Goal: Check status: Check status

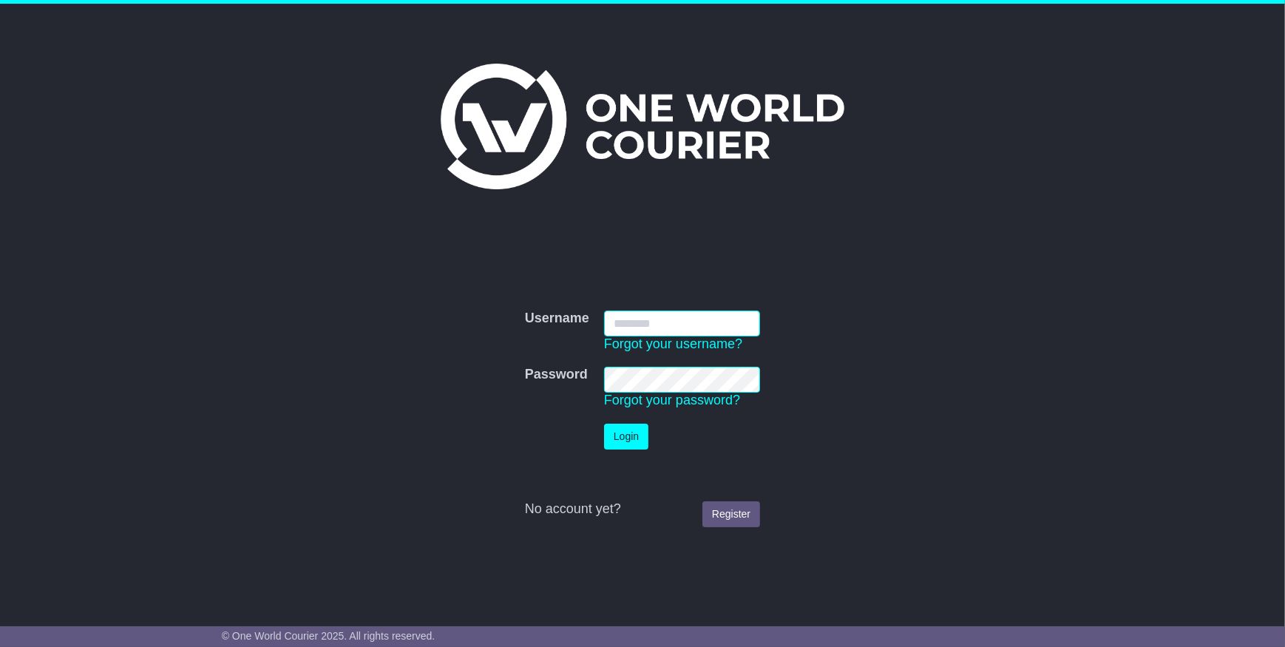
type input "**********"
click at [624, 439] on button "Login" at bounding box center [626, 437] width 44 height 26
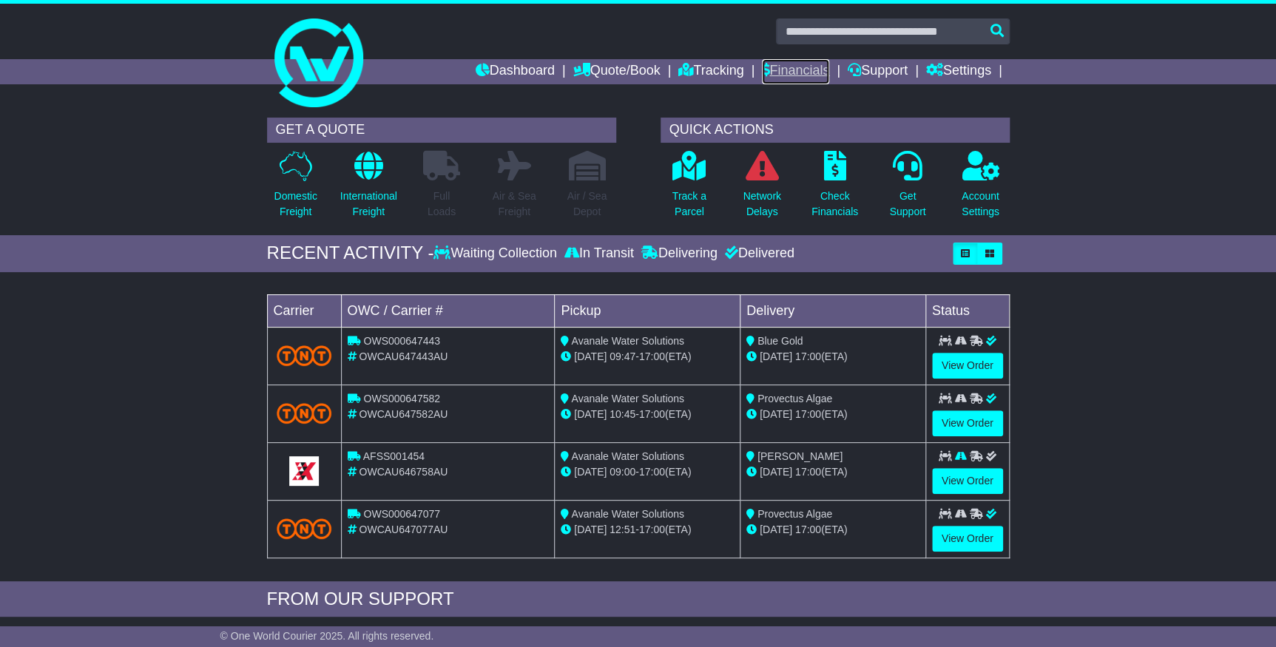
click at [780, 65] on link "Financials" at bounding box center [795, 71] width 67 height 25
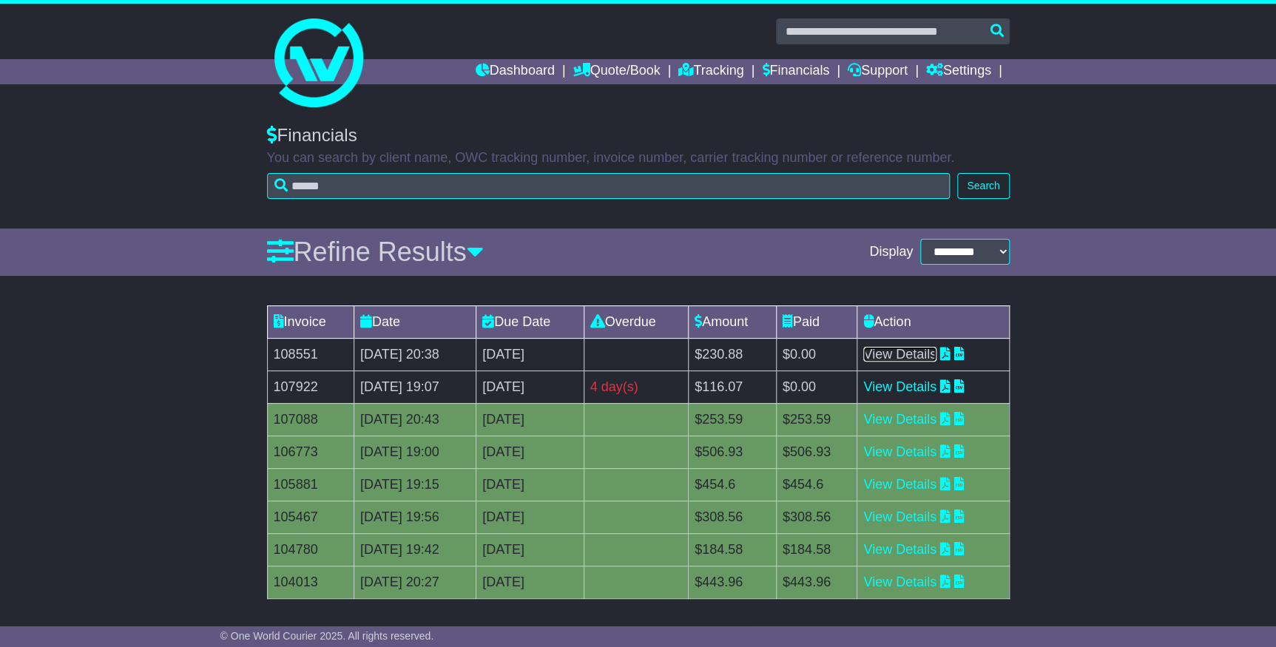
click at [913, 349] on link "View Details" at bounding box center [899, 354] width 73 height 15
click at [778, 67] on link "Financials" at bounding box center [795, 71] width 67 height 25
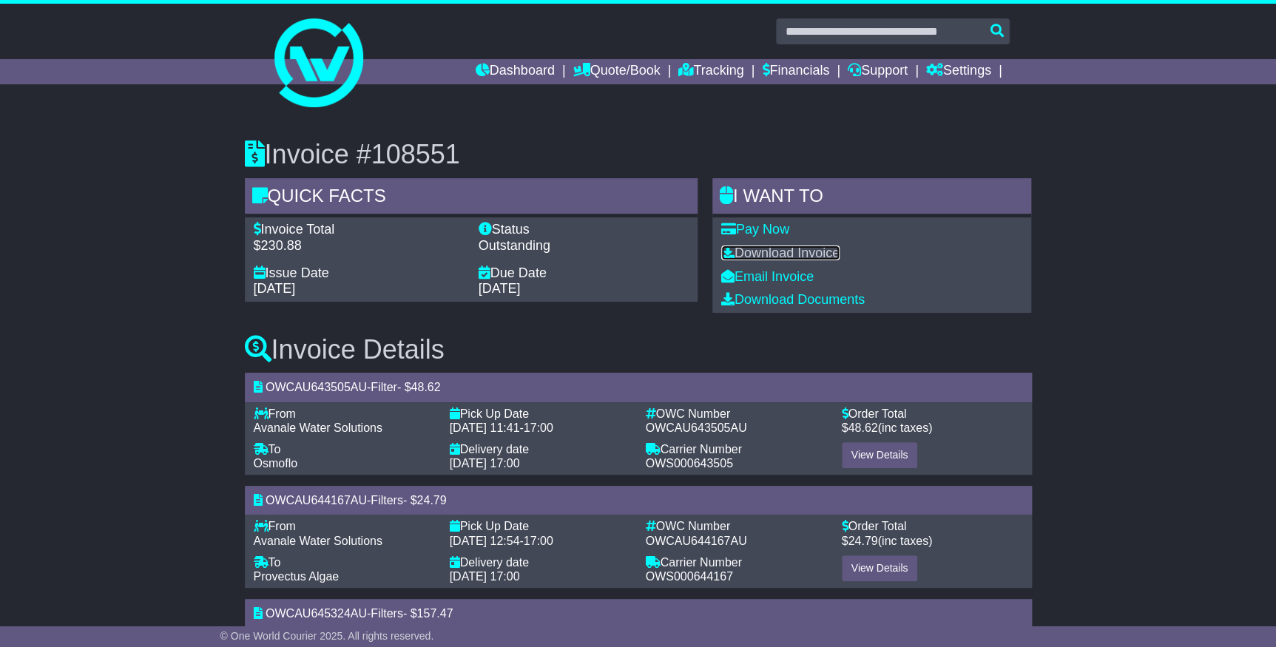
click at [769, 252] on link "Download Invoice" at bounding box center [780, 253] width 118 height 15
click at [706, 67] on link "Tracking" at bounding box center [710, 71] width 65 height 25
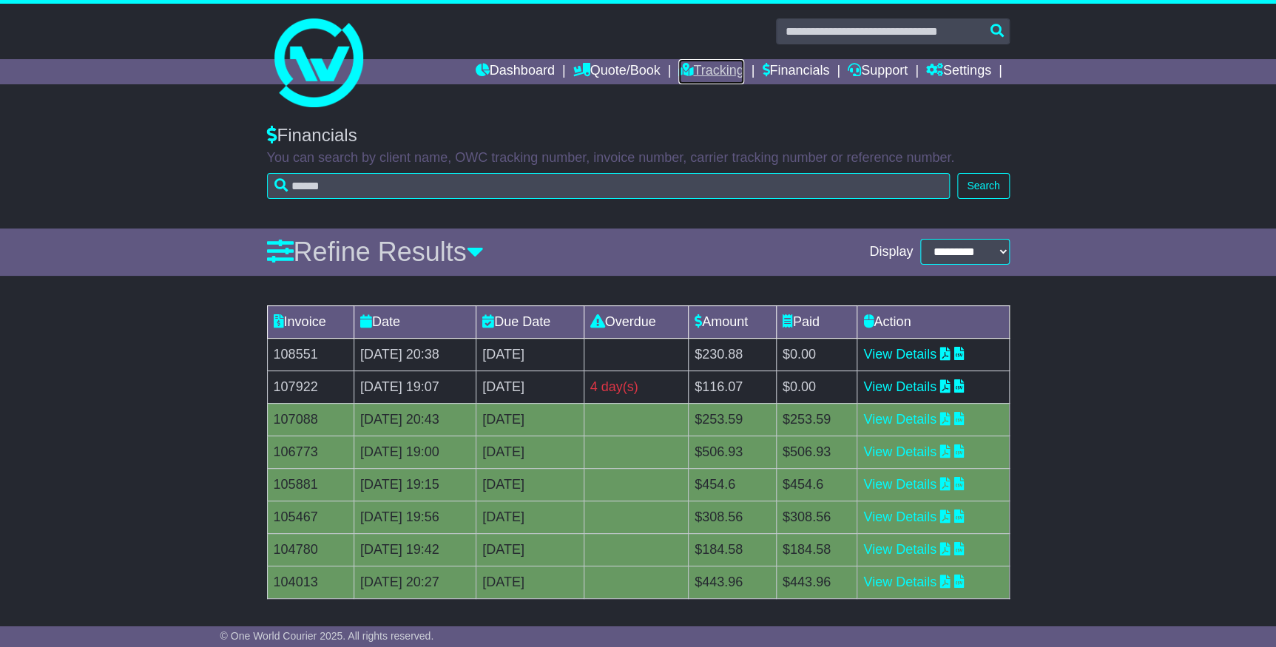
click at [707, 67] on link "Tracking" at bounding box center [710, 71] width 65 height 25
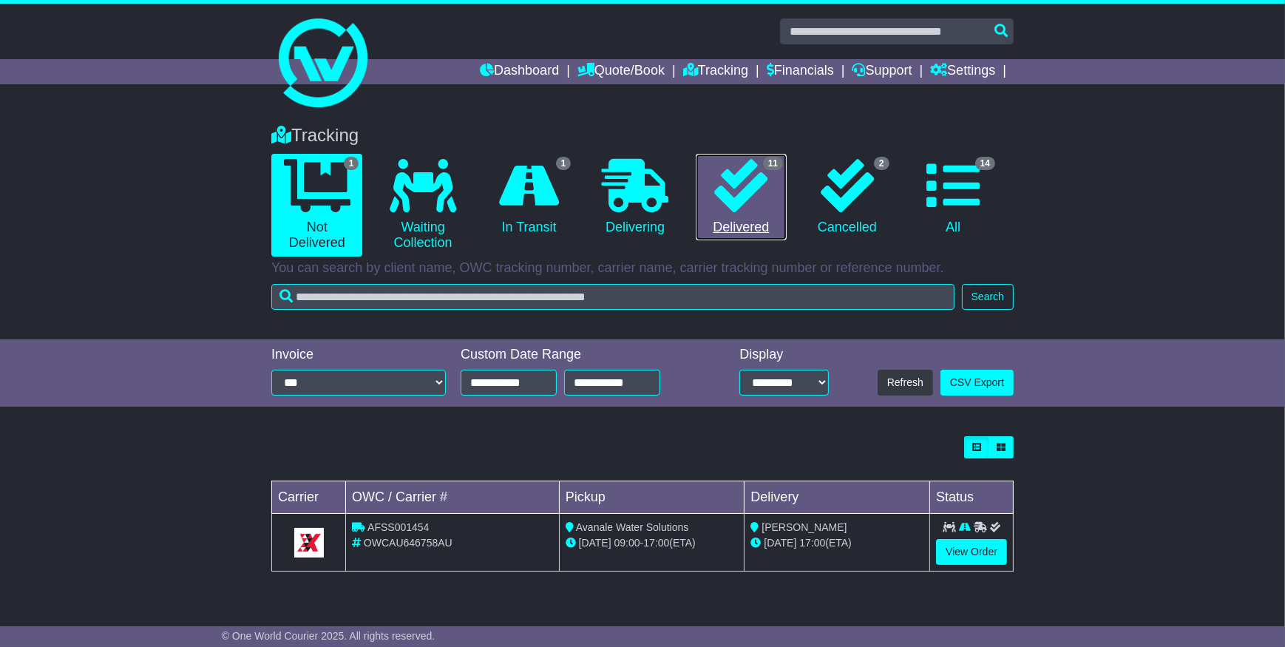
click at [778, 211] on link "11 Delivered" at bounding box center [741, 197] width 91 height 87
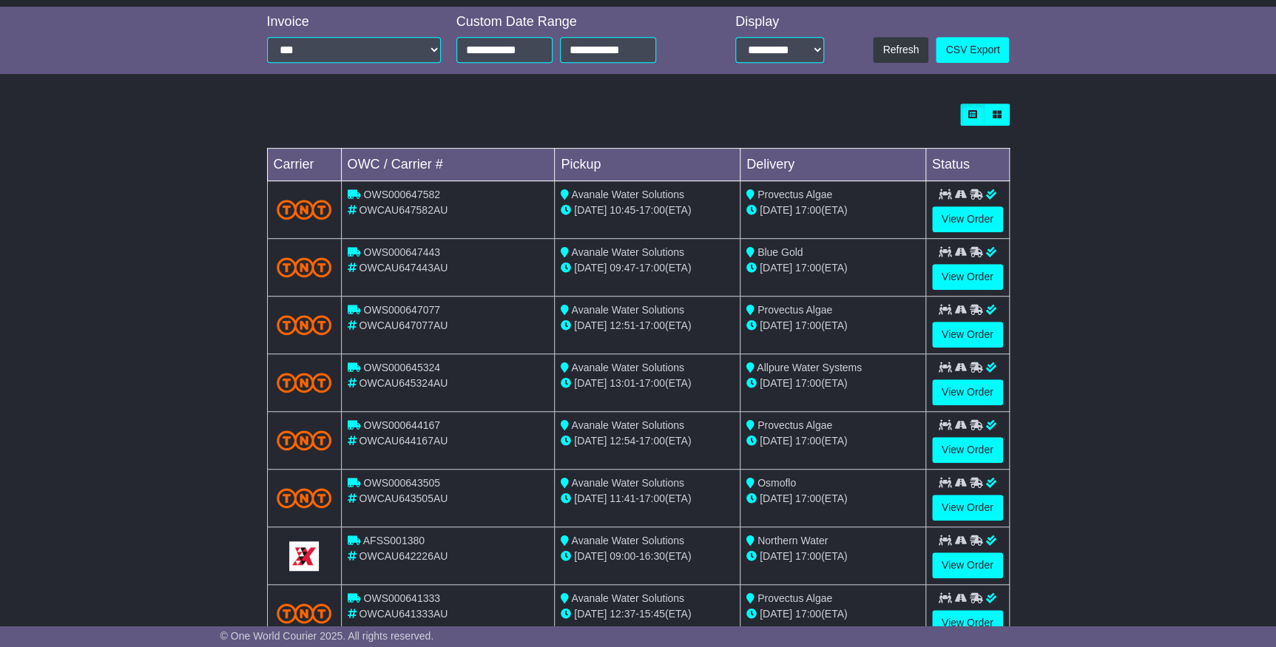
scroll to position [336, 0]
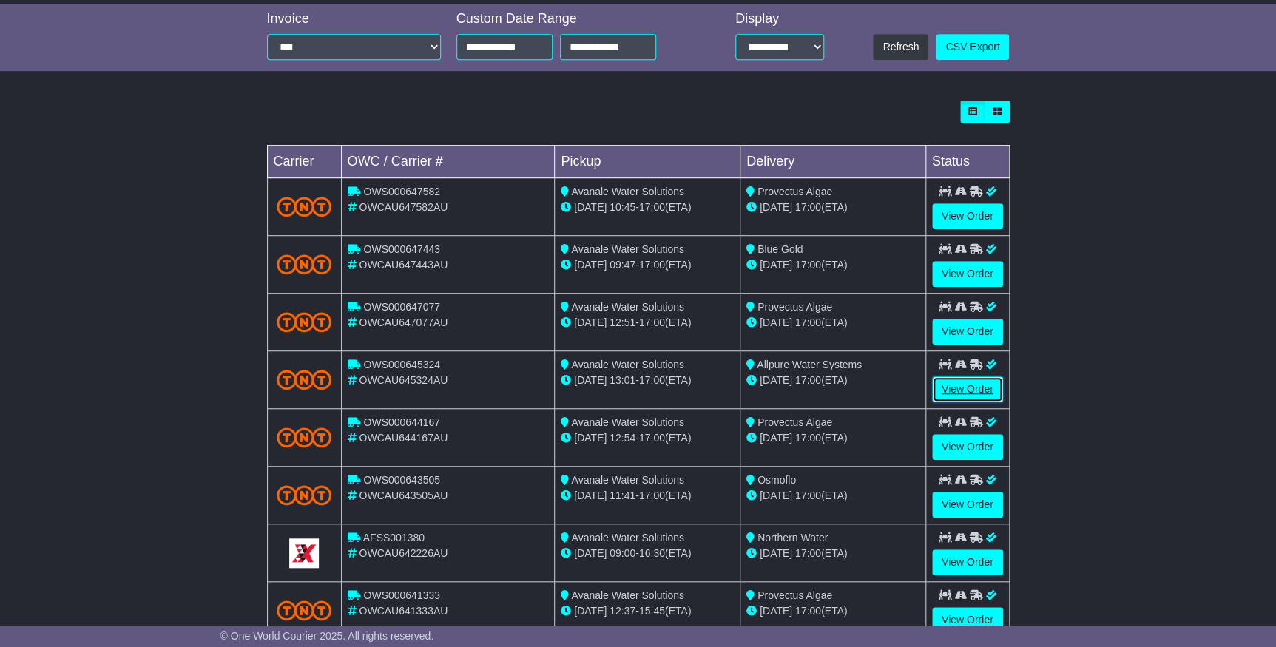
click at [952, 380] on link "View Order" at bounding box center [967, 389] width 71 height 26
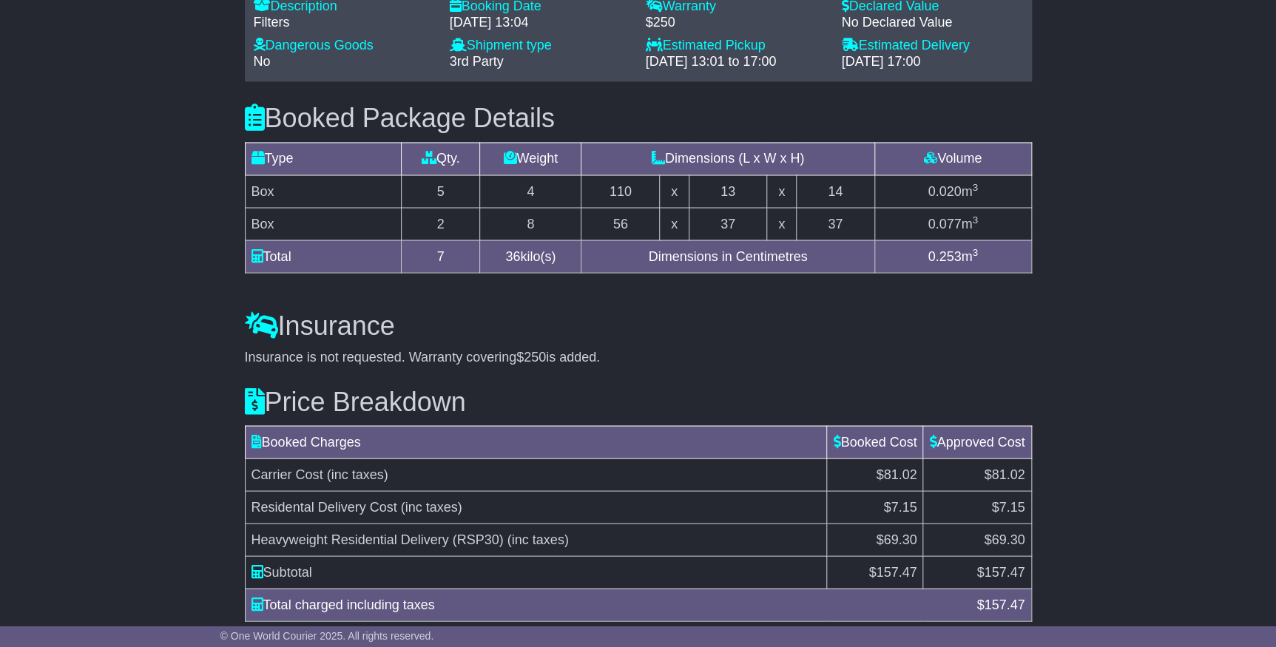
scroll to position [1299, 0]
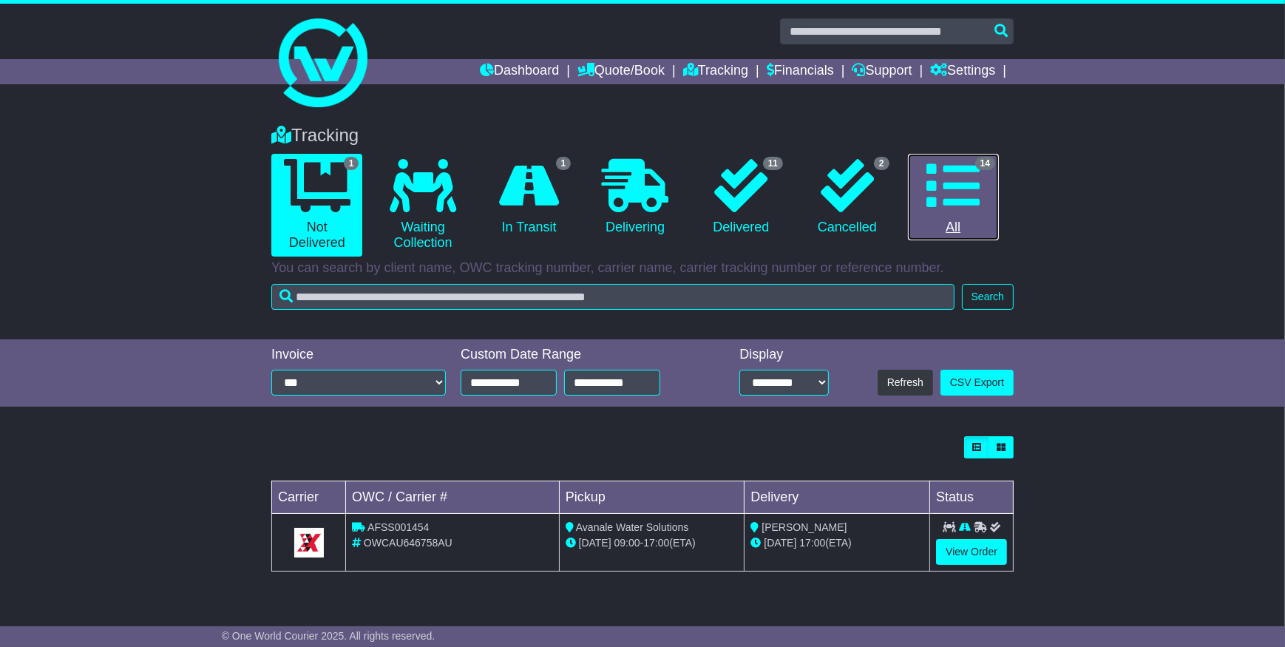
click at [960, 211] on icon at bounding box center [953, 185] width 53 height 53
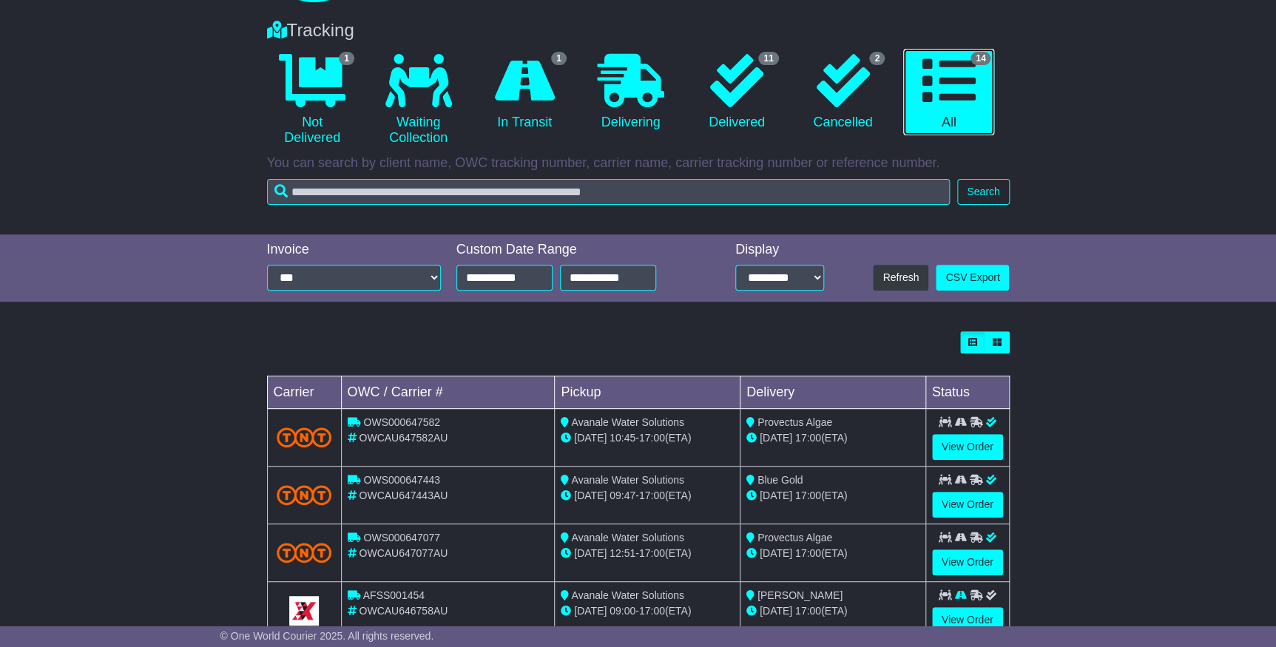
scroll to position [134, 0]
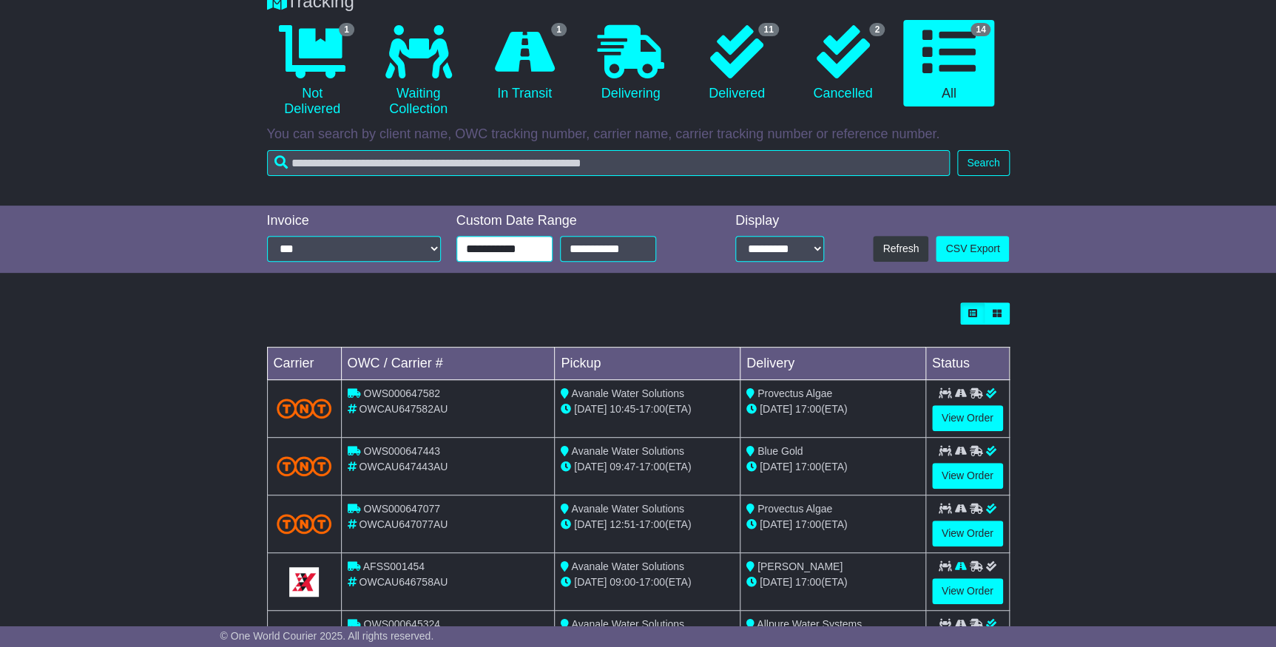
click at [507, 247] on input "**********" at bounding box center [504, 249] width 96 height 26
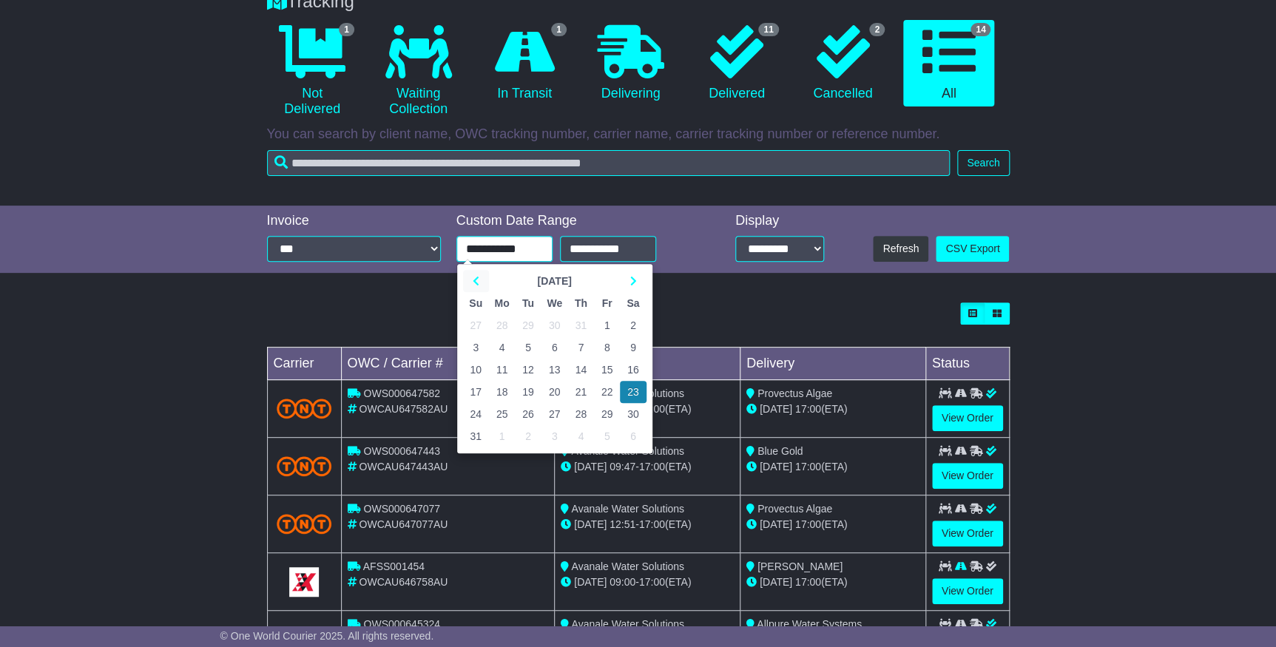
click at [475, 282] on icon at bounding box center [476, 281] width 7 height 10
click at [470, 280] on th at bounding box center [476, 281] width 26 height 22
click at [474, 326] on td "1" at bounding box center [476, 325] width 26 height 22
type input "**********"
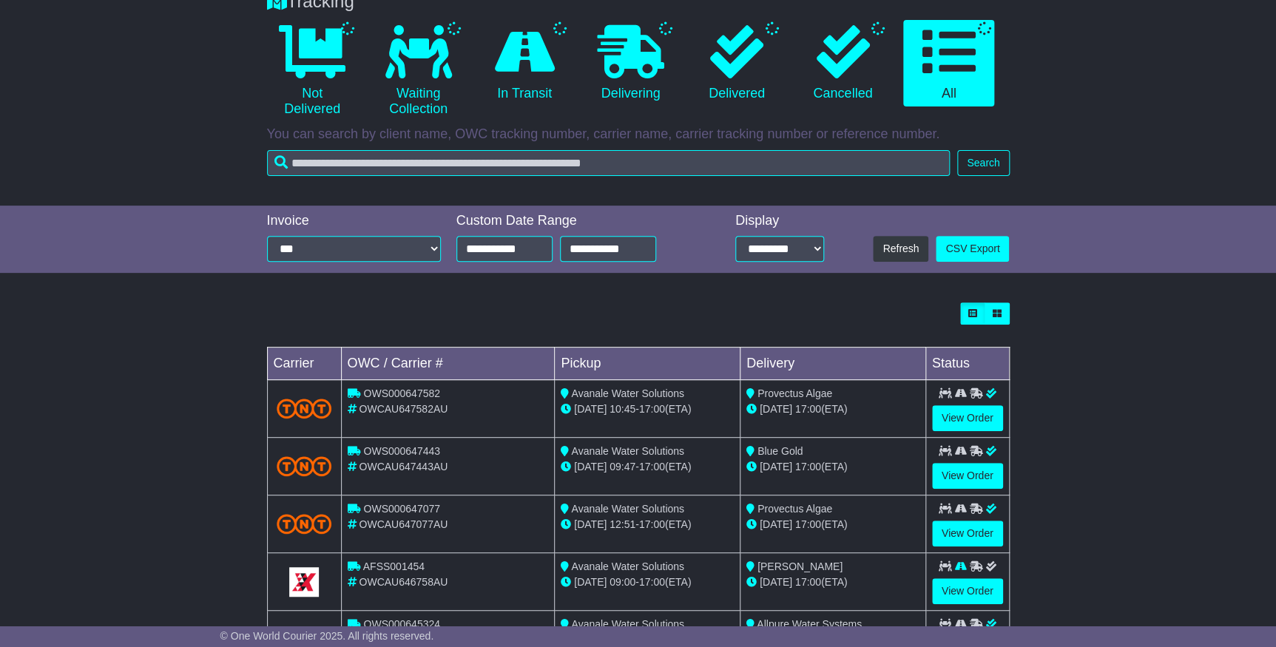
scroll to position [0, 0]
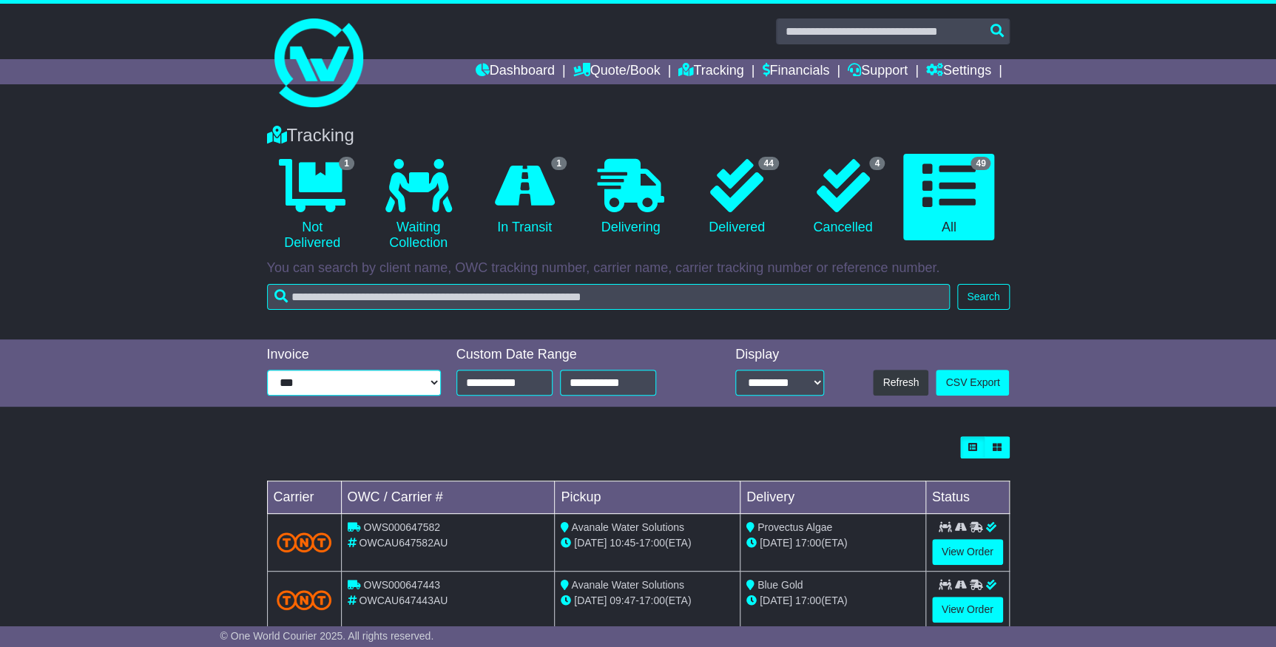
click at [351, 376] on select "**********" at bounding box center [354, 383] width 175 height 26
drag, startPoint x: 383, startPoint y: 279, endPoint x: 373, endPoint y: 291, distance: 16.3
click at [383, 279] on div "Tracking 1 Not Delivered 0 Waiting Collection 1 In Transit 0 Delivering 44 4 49" at bounding box center [638, 213] width 757 height 207
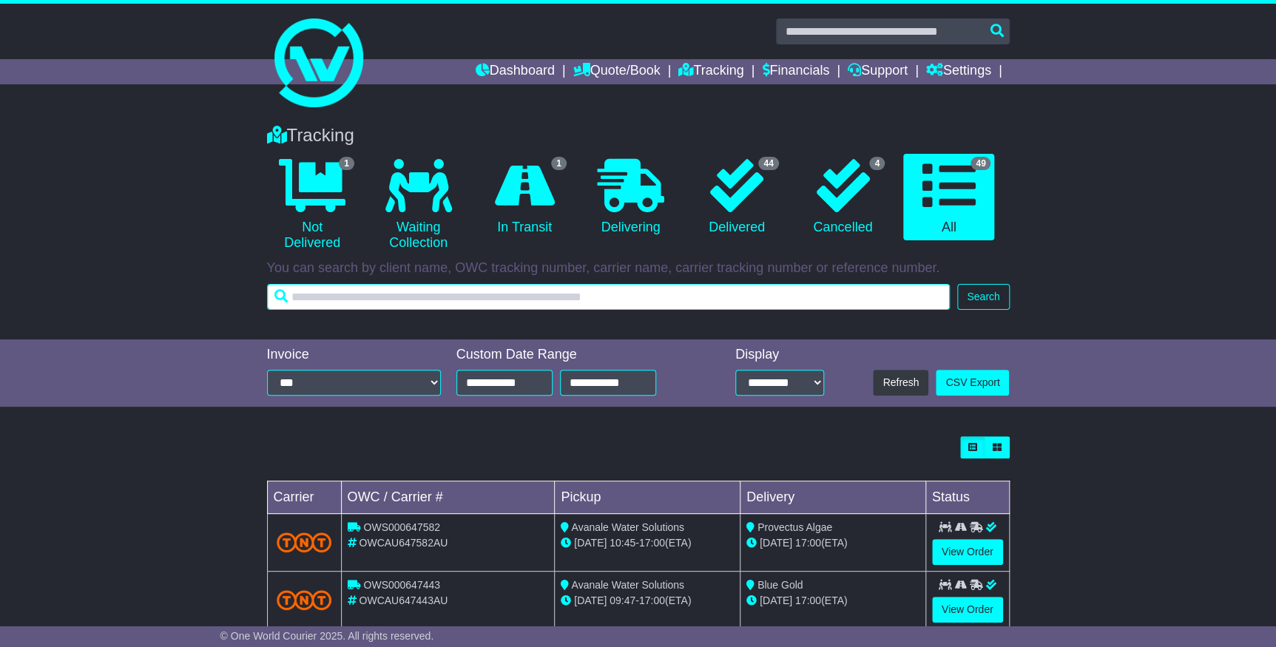
click at [372, 296] on input "text" at bounding box center [608, 297] width 683 height 26
type input "*******"
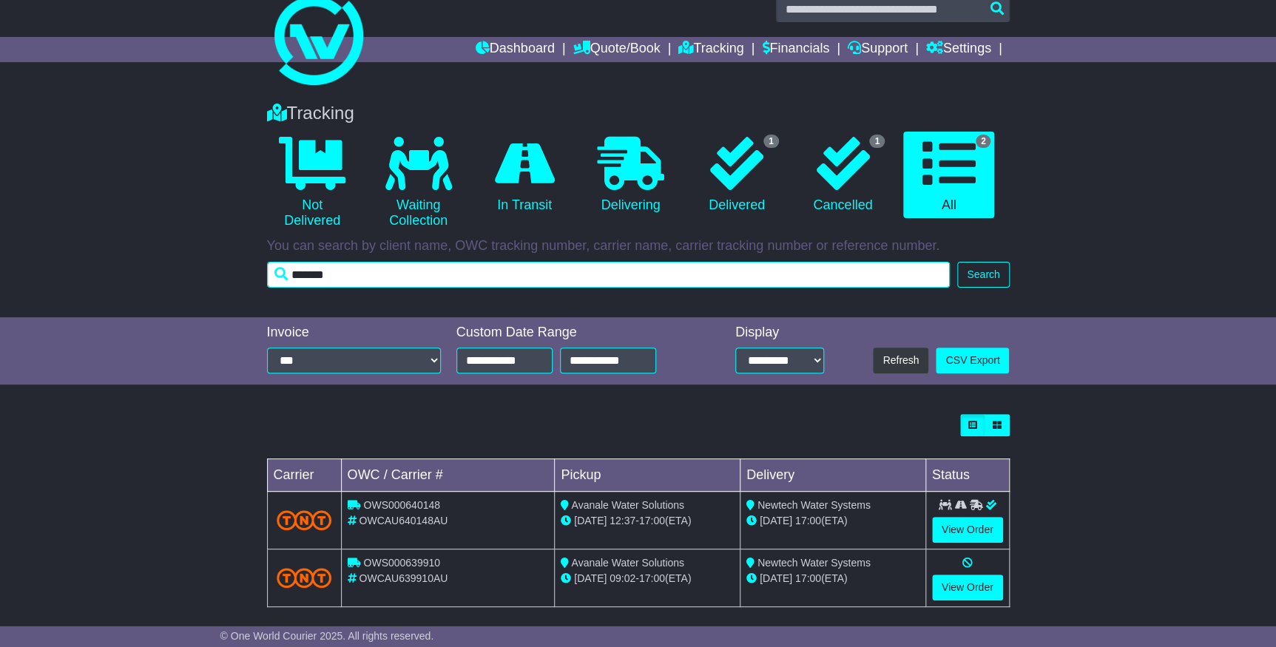
scroll to position [34, 0]
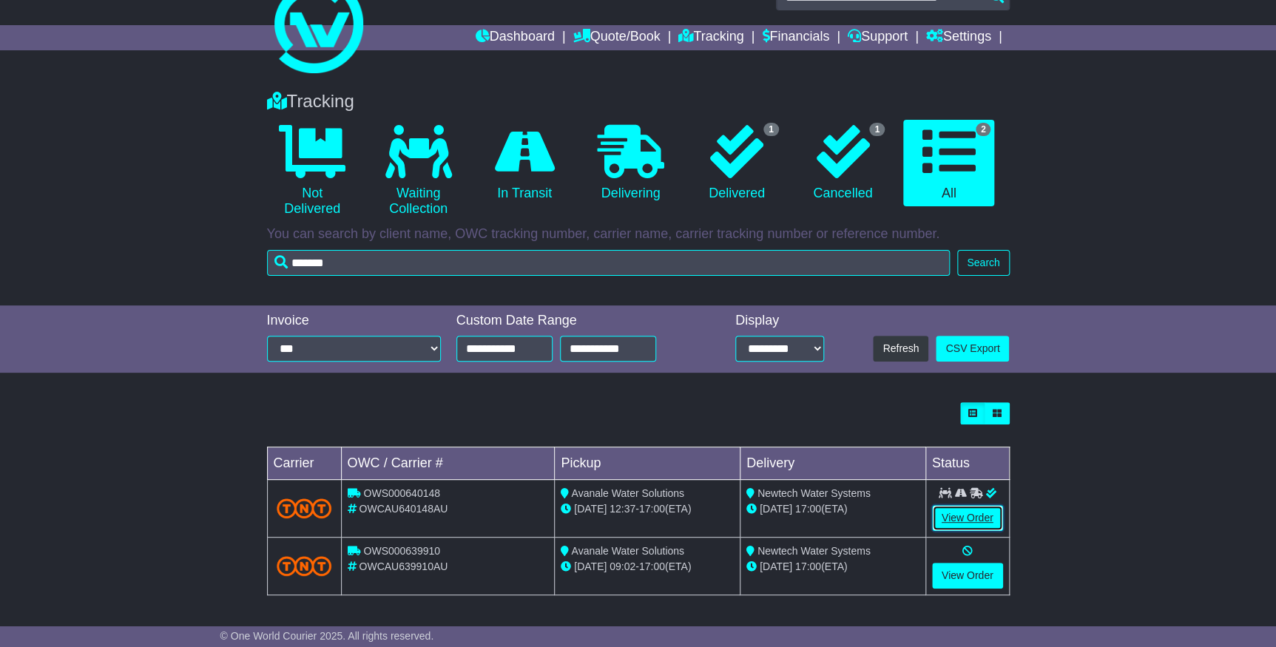
click at [961, 518] on link "View Order" at bounding box center [967, 518] width 71 height 26
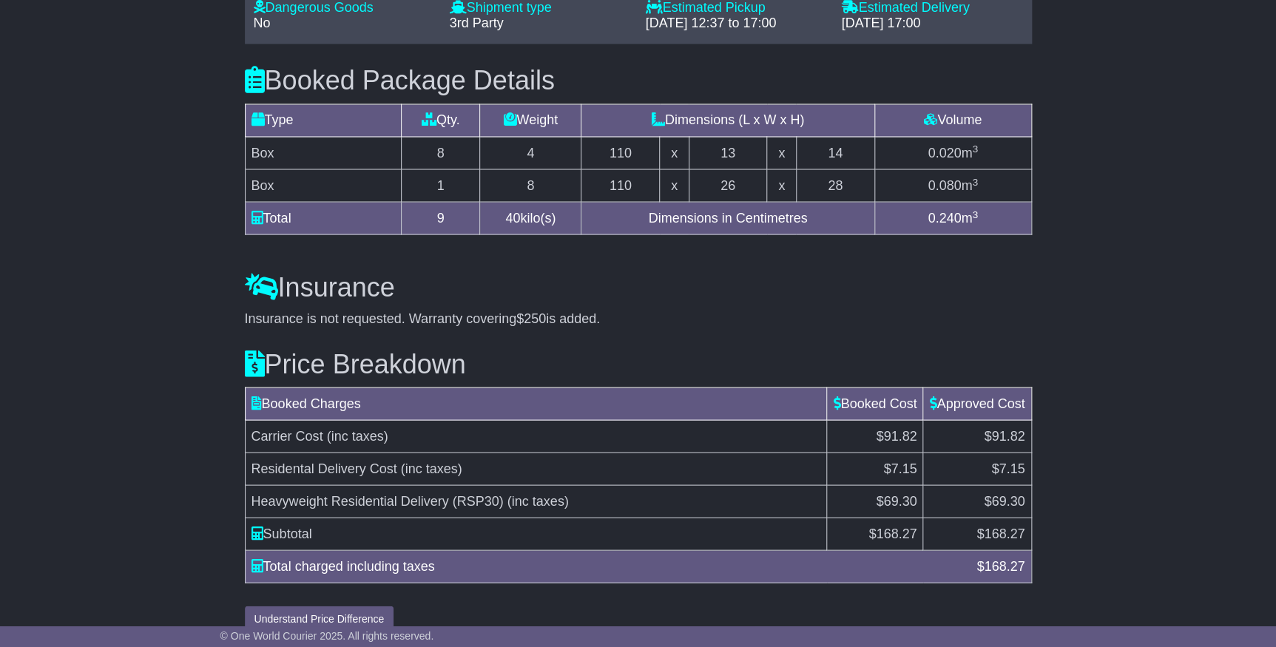
scroll to position [1251, 0]
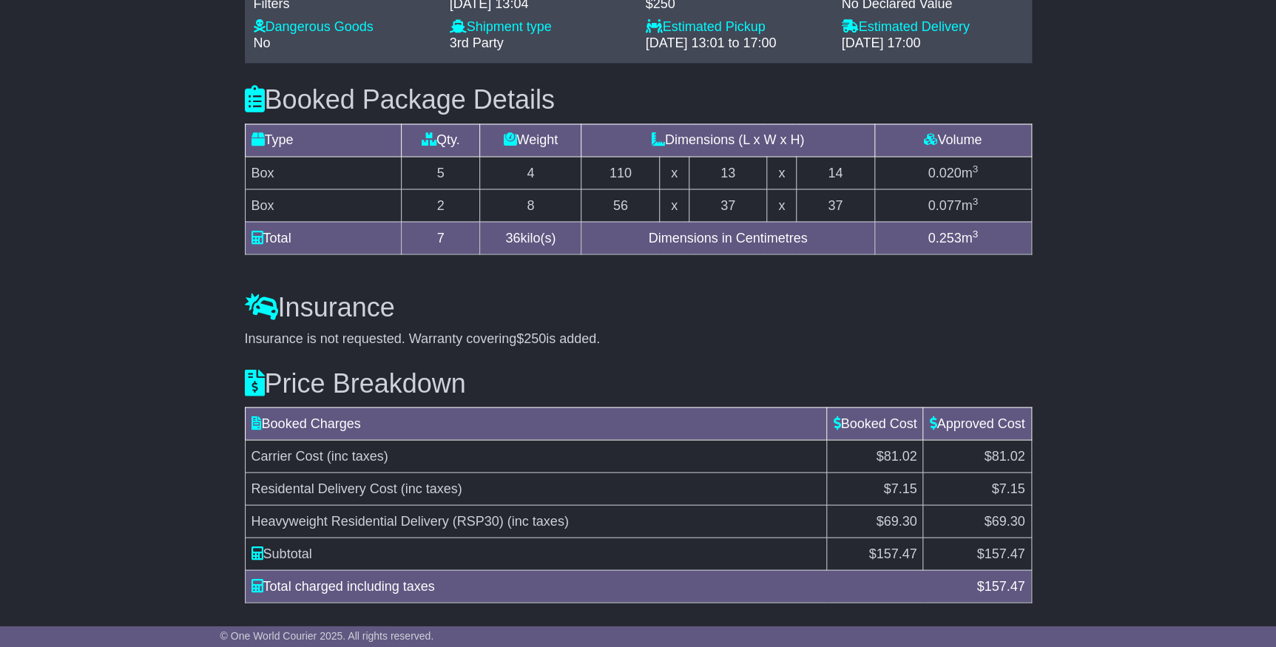
scroll to position [1299, 0]
